Goal: Complete application form

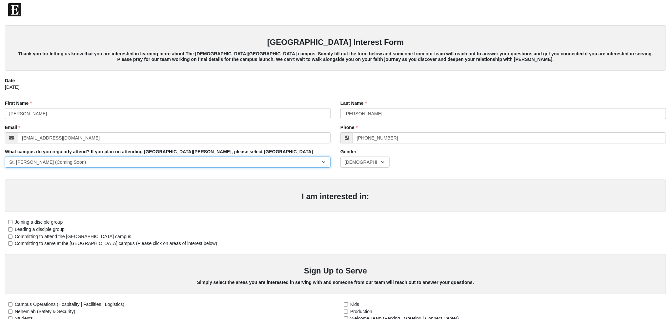
click at [5, 157] on select "[GEOGRAPHIC_DATA] [GEOGRAPHIC_DATA] (Coming Soon) Eleven22 Online [PERSON_NAME]…" at bounding box center [168, 162] width 326 height 11
select select "11"
click option "St. [PERSON_NAME]" at bounding box center [0, 0] width 0 height 0
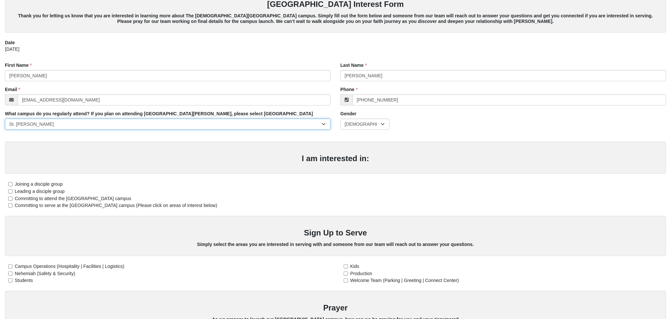
scroll to position [65, 0]
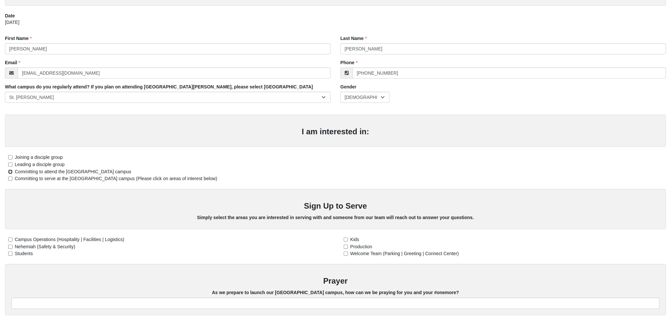
click at [9, 172] on input "Committing to attend the [GEOGRAPHIC_DATA] campus" at bounding box center [10, 172] width 4 height 4
checkbox input "true"
click at [11, 179] on input "Committing to serve at the [GEOGRAPHIC_DATA] campus (Please click on areas of i…" at bounding box center [10, 179] width 4 height 4
checkbox input "true"
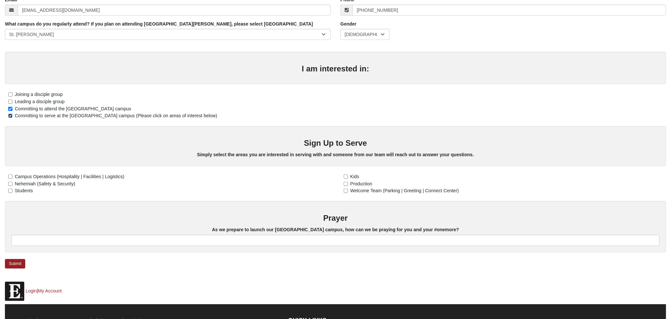
scroll to position [129, 0]
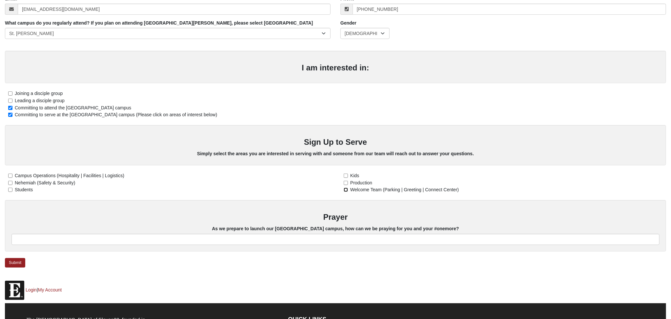
click at [346, 191] on input "Welcome Team (Parking | Greeting | Connect Center)" at bounding box center [346, 190] width 4 height 4
checkbox input "true"
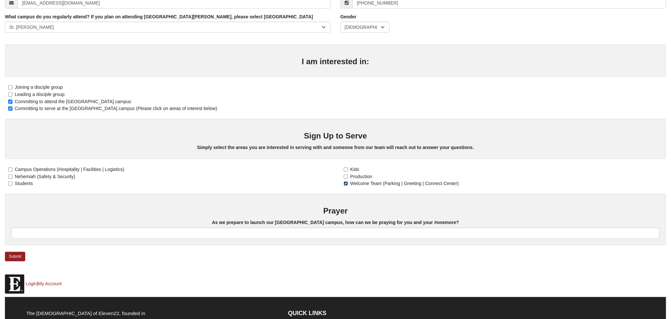
scroll to position [170, 0]
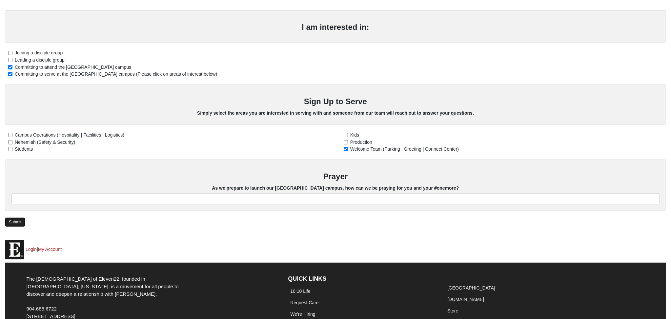
click at [15, 221] on link "Submit" at bounding box center [15, 223] width 20 height 10
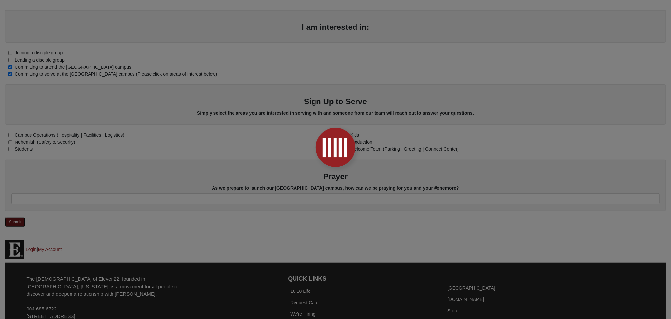
scroll to position [0, 0]
